Goal: Navigation & Orientation: Go to known website

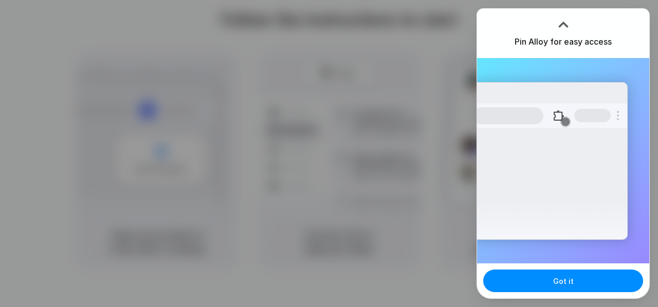
click at [391, 59] on div at bounding box center [329, 153] width 658 height 307
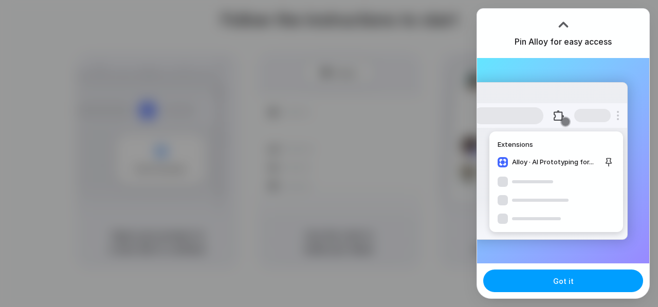
click at [567, 276] on span "Got it" at bounding box center [563, 281] width 21 height 11
